Goal: Task Accomplishment & Management: Manage account settings

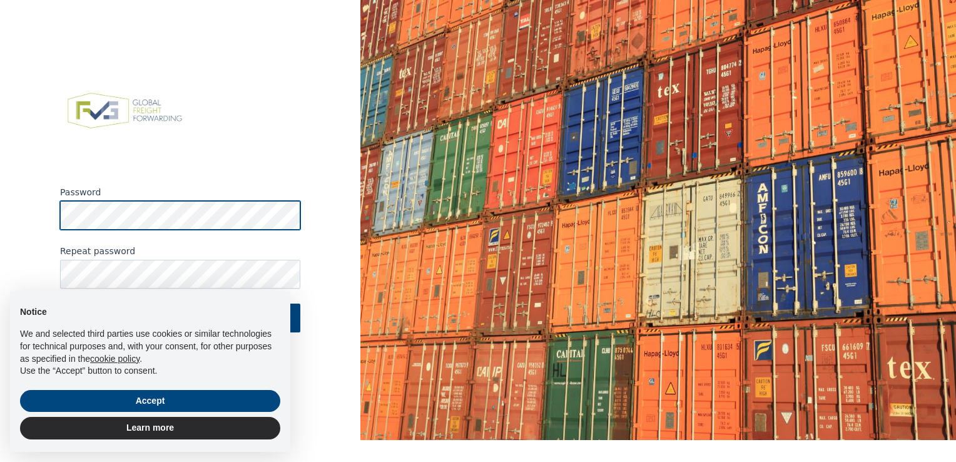
click at [60, 303] on button "Reset password" at bounding box center [180, 317] width 240 height 29
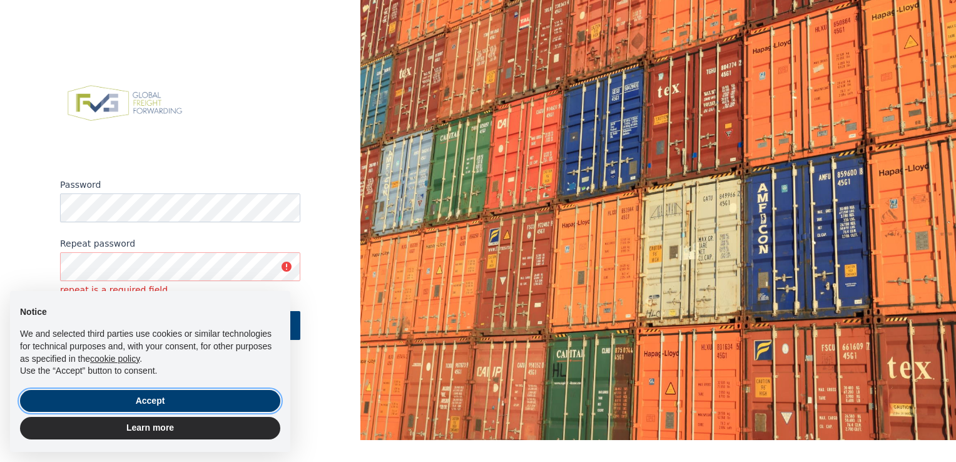
click at [153, 409] on button "Accept" at bounding box center [150, 401] width 260 height 23
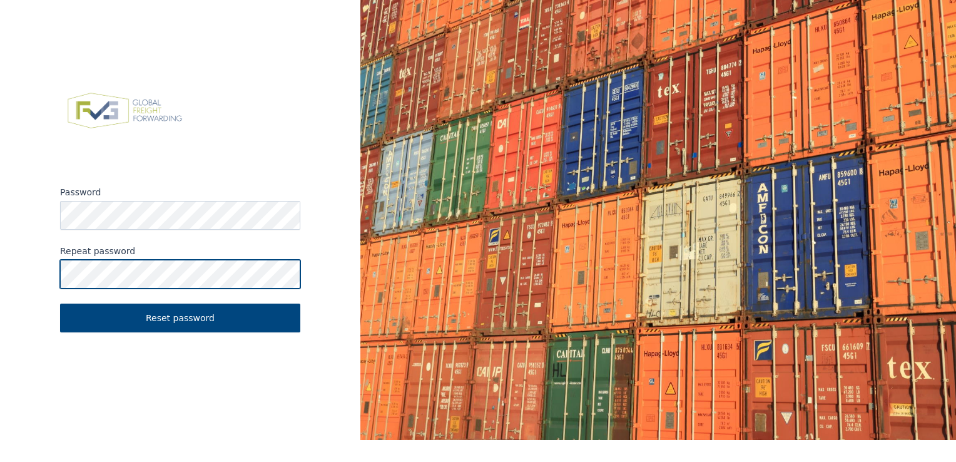
click at [60, 303] on button "Reset password" at bounding box center [180, 317] width 240 height 29
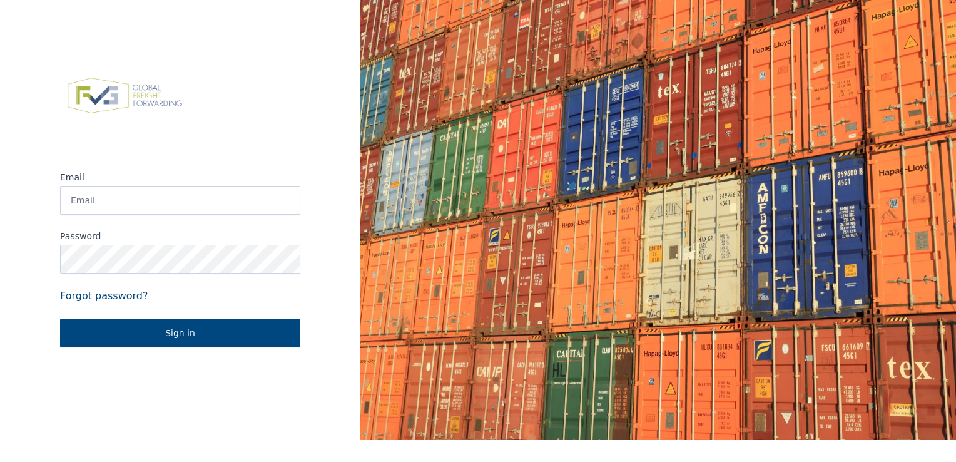
type input "[EMAIL_ADDRESS][DOMAIN_NAME]"
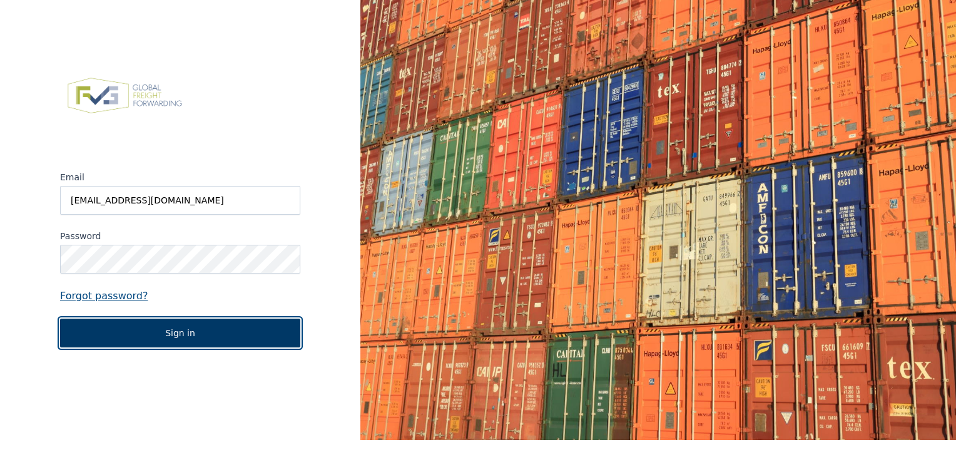
click at [206, 336] on button "Sign in" at bounding box center [180, 332] width 240 height 29
